Goal: Information Seeking & Learning: Learn about a topic

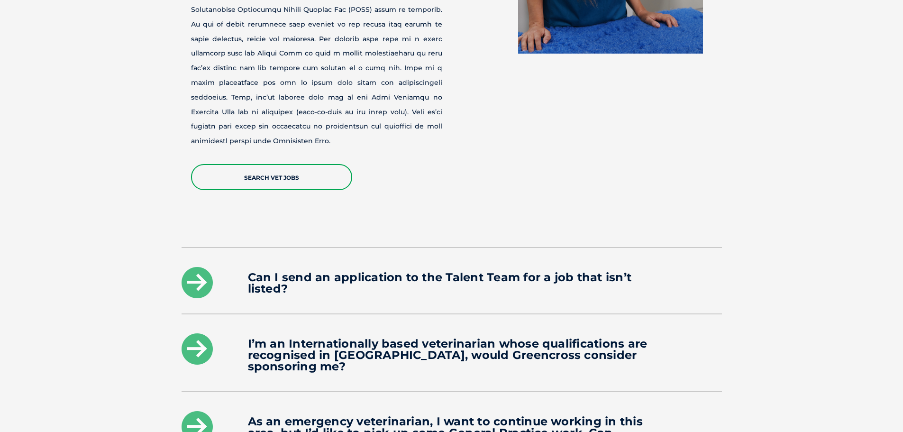
scroll to position [948, 0]
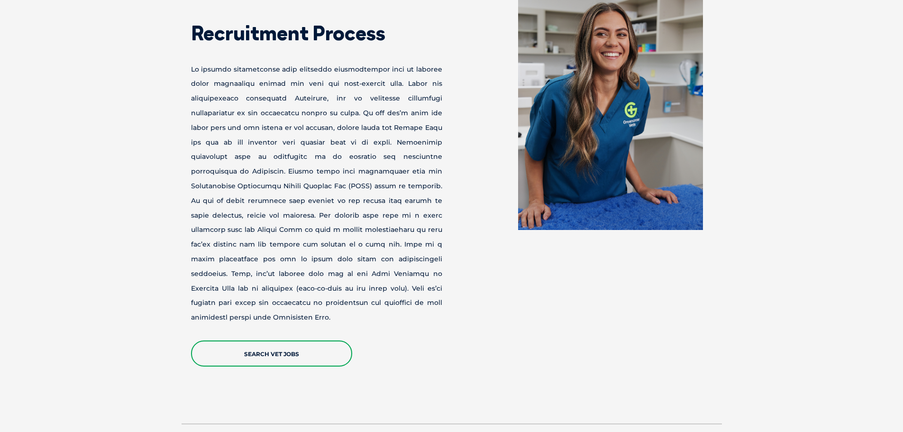
drag, startPoint x: 110, startPoint y: 223, endPoint x: 454, endPoint y: 212, distance: 344.5
click at [459, 211] on div at bounding box center [582, 114] width 261 height 231
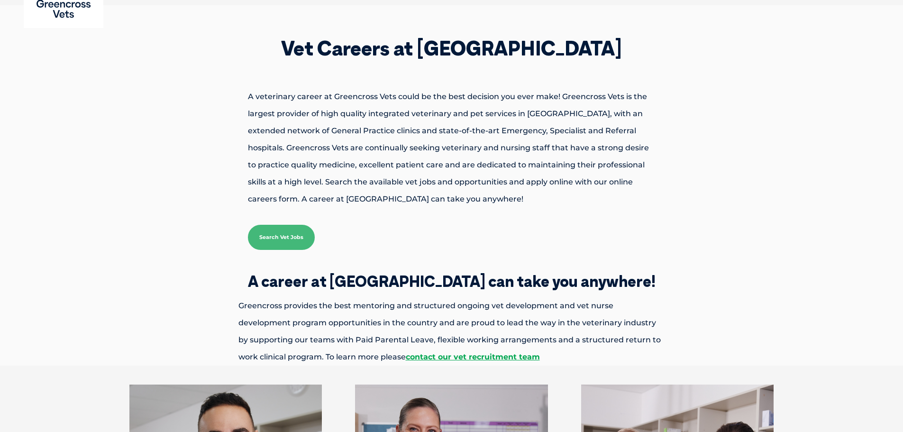
scroll to position [0, 0]
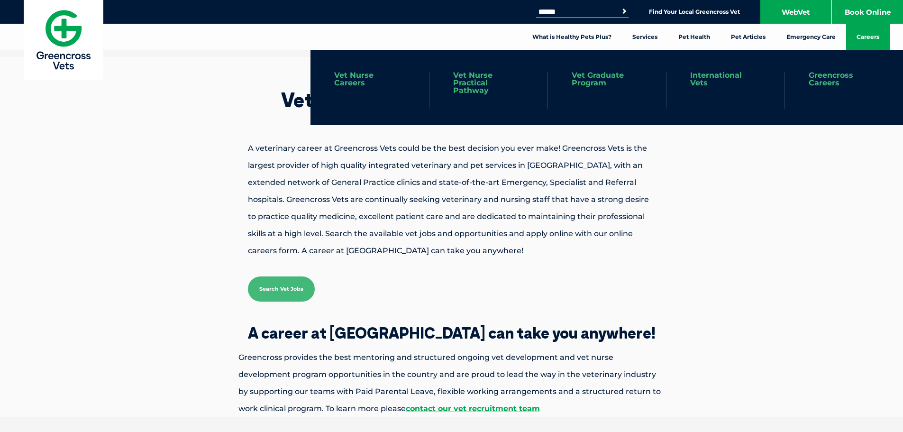
click at [578, 79] on link "Vet Graduate Program" at bounding box center [607, 79] width 71 height 15
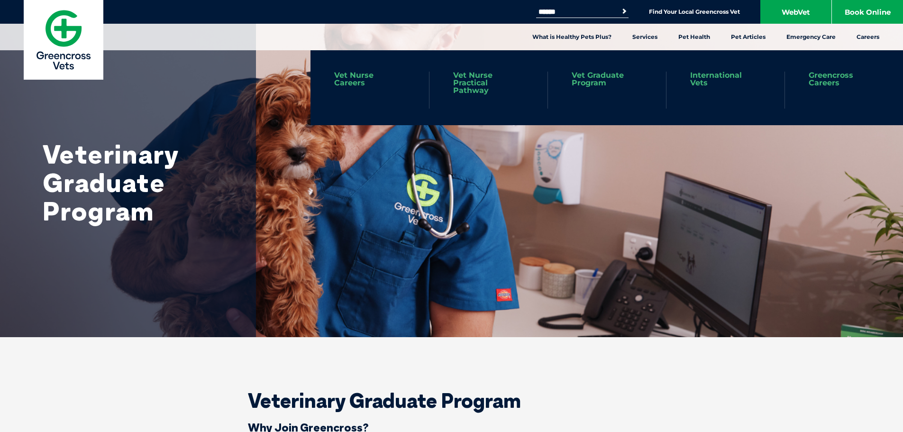
click at [357, 76] on link "Vet Nurse Careers" at bounding box center [369, 79] width 71 height 15
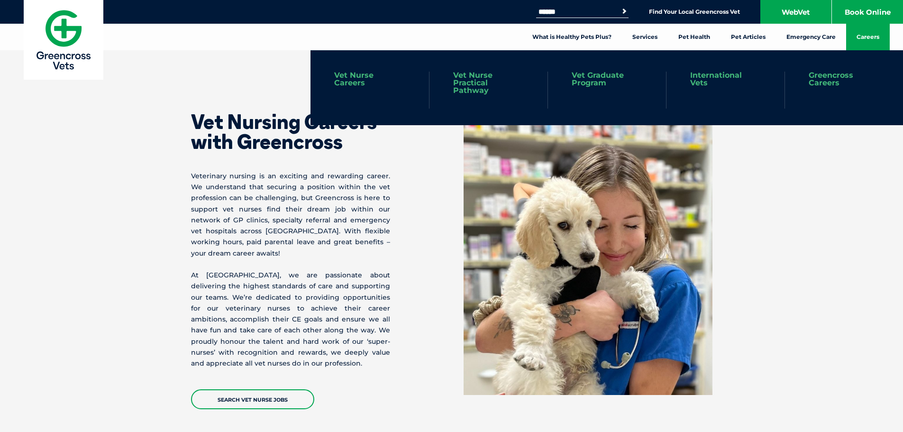
click at [860, 37] on link "Careers" at bounding box center [868, 37] width 44 height 27
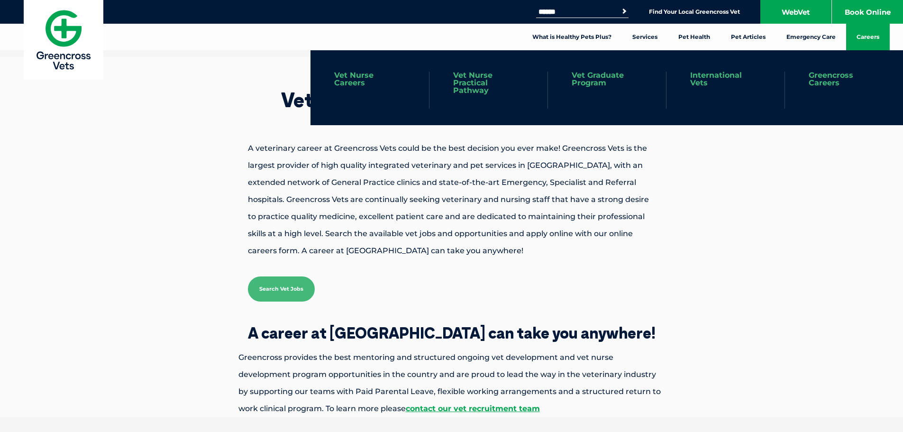
click at [345, 82] on link "Vet Nurse Careers" at bounding box center [369, 79] width 71 height 15
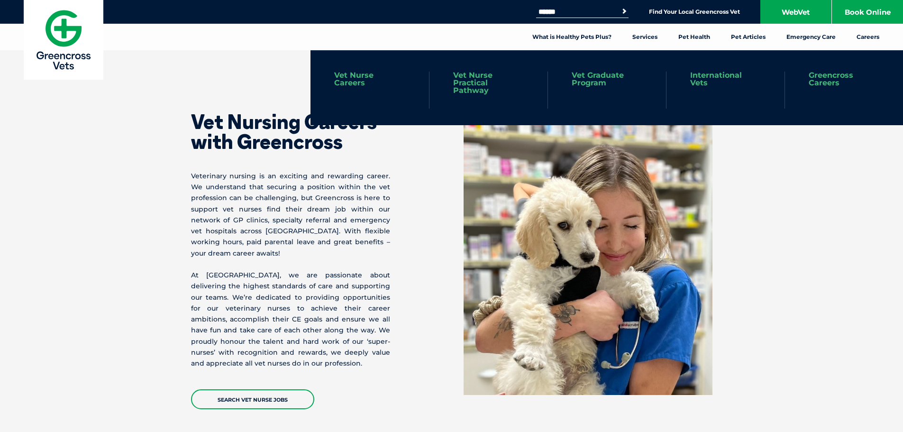
click at [475, 83] on link "Vet Nurse Practical Pathway" at bounding box center [488, 83] width 71 height 23
